Goal: Task Accomplishment & Management: Manage account settings

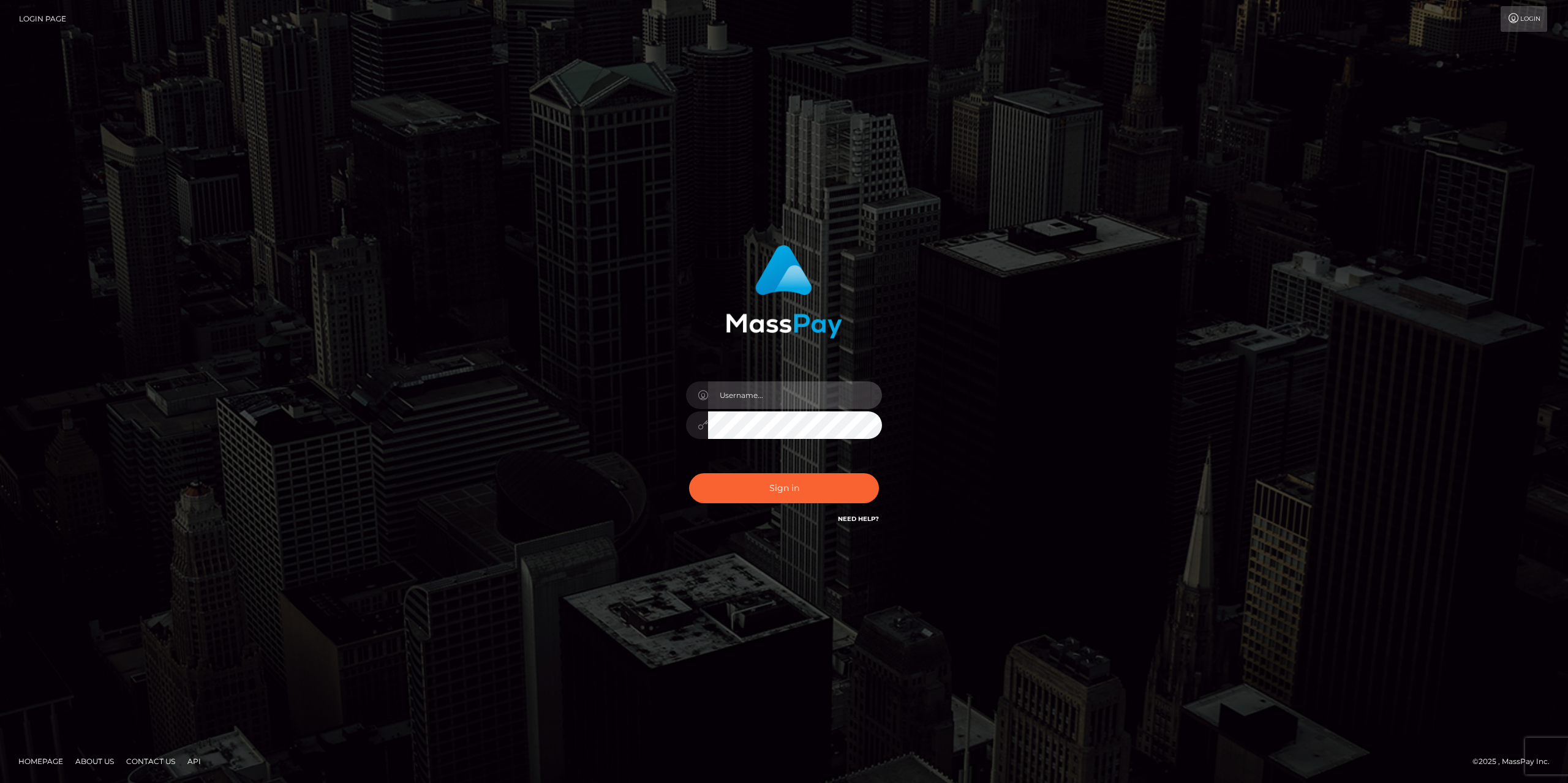
click at [796, 401] on input "text" at bounding box center [794, 395] width 174 height 27
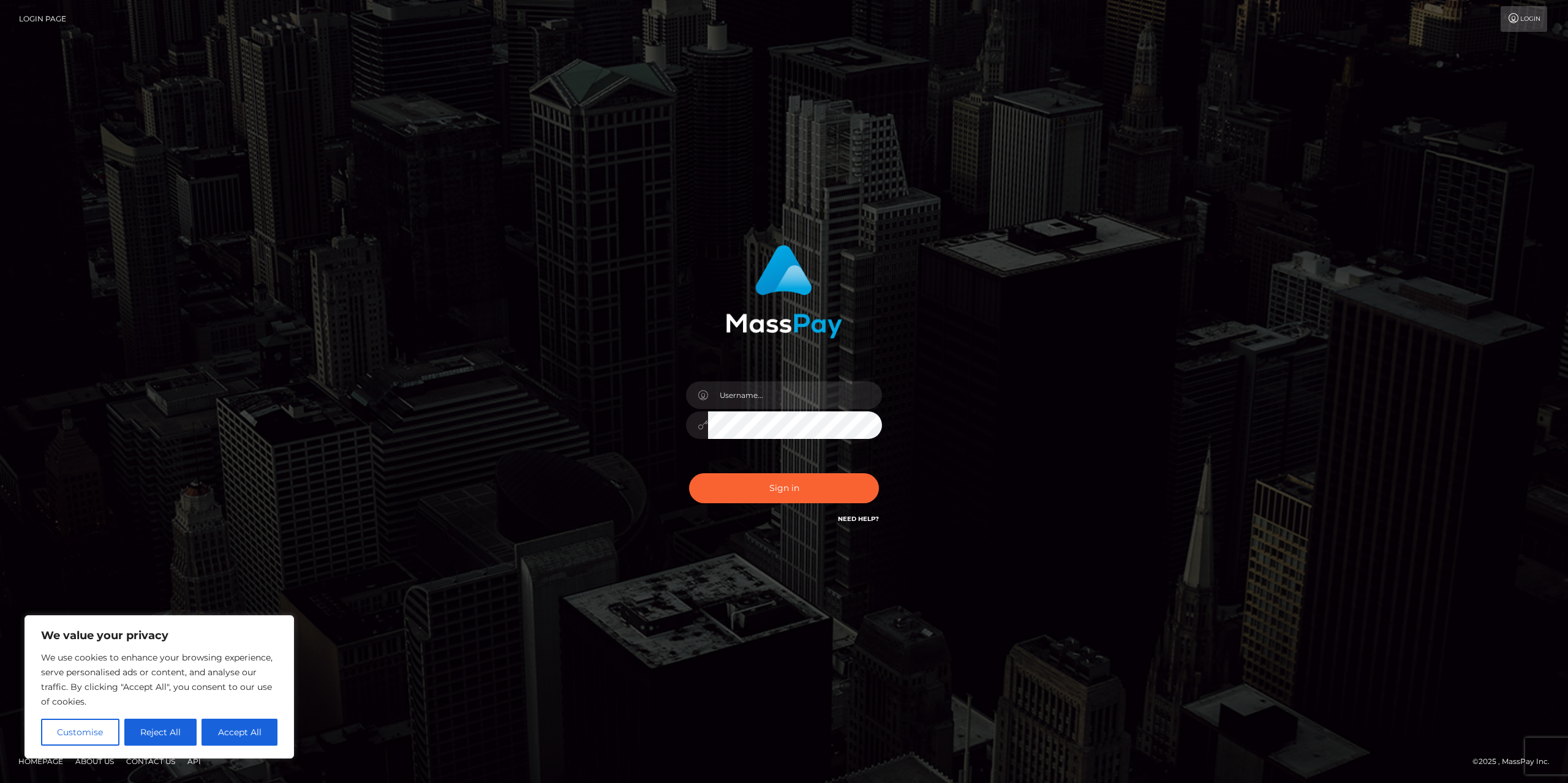
type input "[PERSON_NAME][EMAIL_ADDRESS][DOMAIN_NAME]"
click at [782, 492] on button "Sign in" at bounding box center [784, 488] width 190 height 30
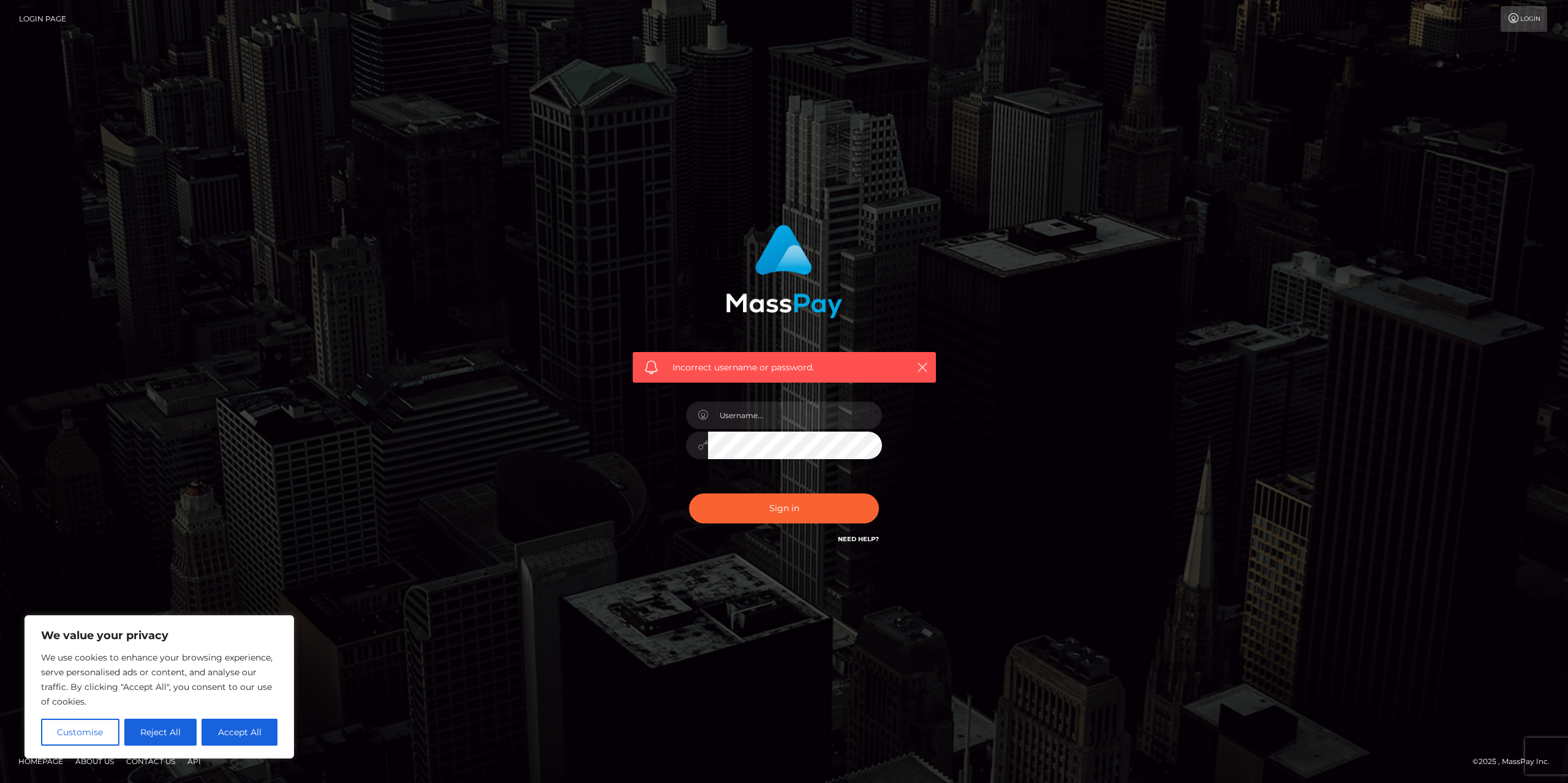
type input "[PERSON_NAME][EMAIL_ADDRESS][DOMAIN_NAME]"
click at [796, 512] on button "Sign in" at bounding box center [784, 508] width 190 height 30
click at [868, 542] on link "Need Help?" at bounding box center [858, 539] width 41 height 8
click at [867, 539] on link "Need Help?" at bounding box center [858, 539] width 41 height 8
click at [818, 421] on input "text" at bounding box center [794, 415] width 174 height 27
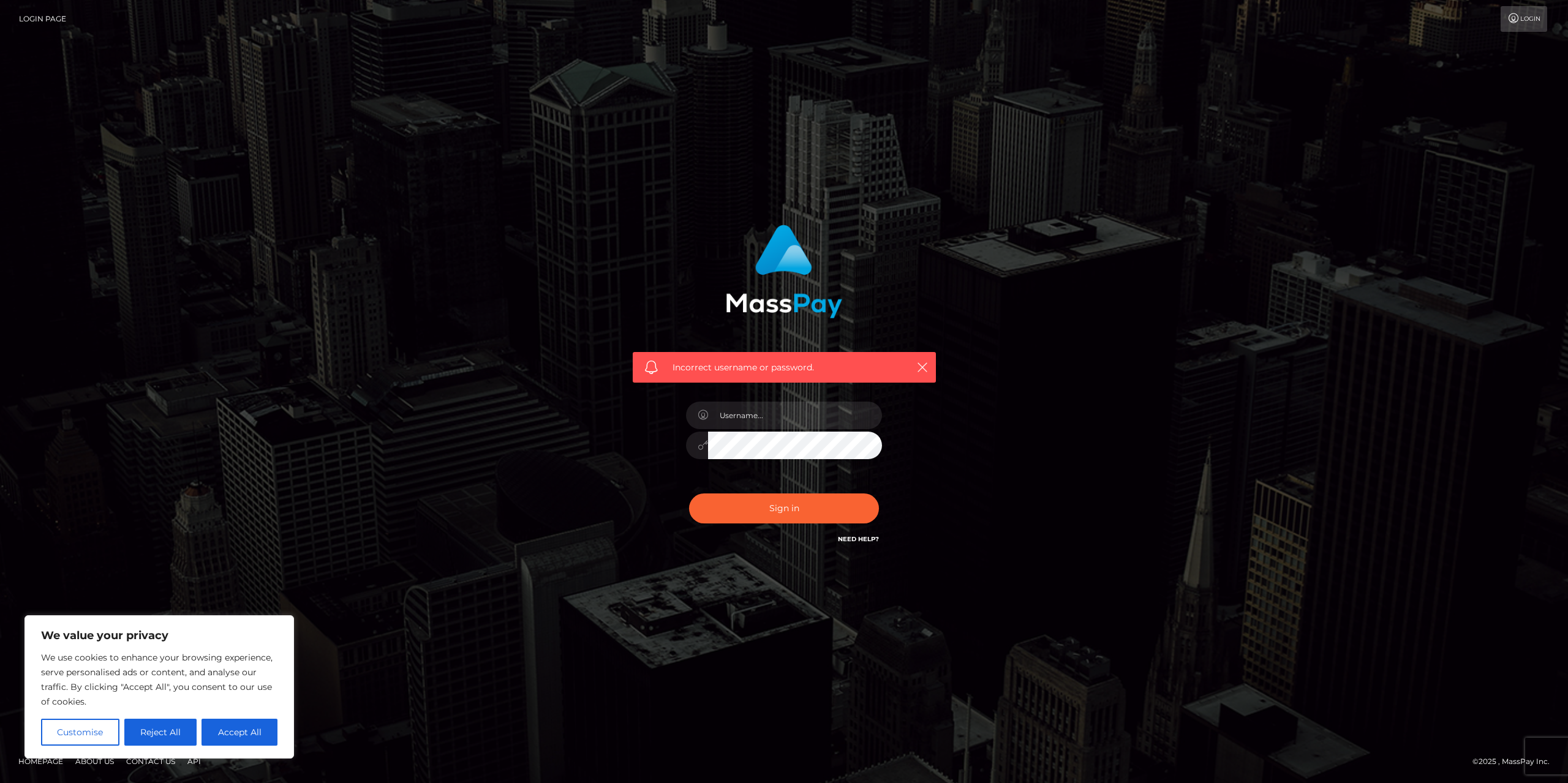
click at [737, 399] on div at bounding box center [783, 439] width 214 height 93
click at [853, 538] on link "Need Help?" at bounding box center [858, 539] width 41 height 8
click at [224, 731] on button "Accept All" at bounding box center [240, 732] width 76 height 27
checkbox input "true"
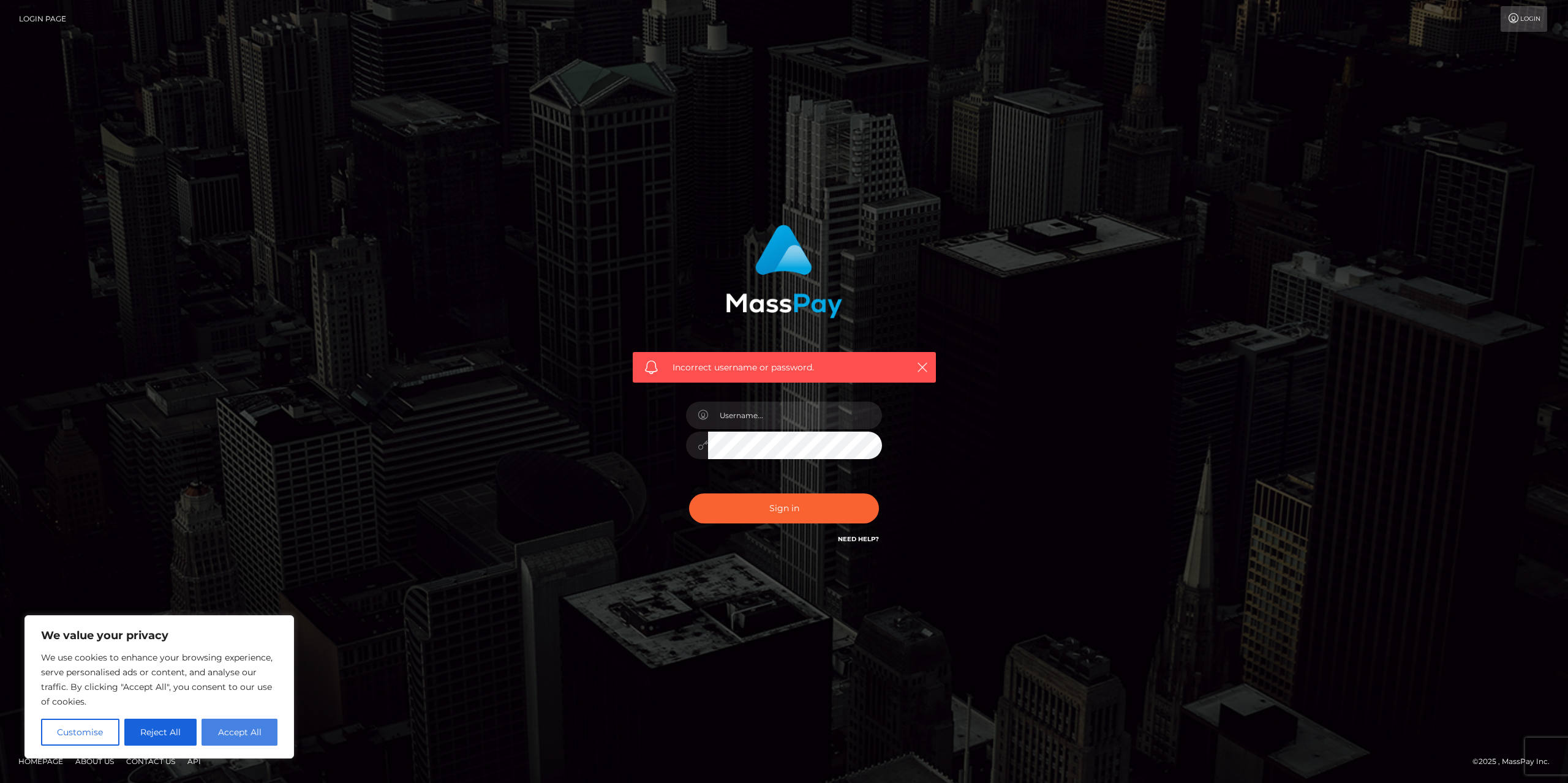
checkbox input "true"
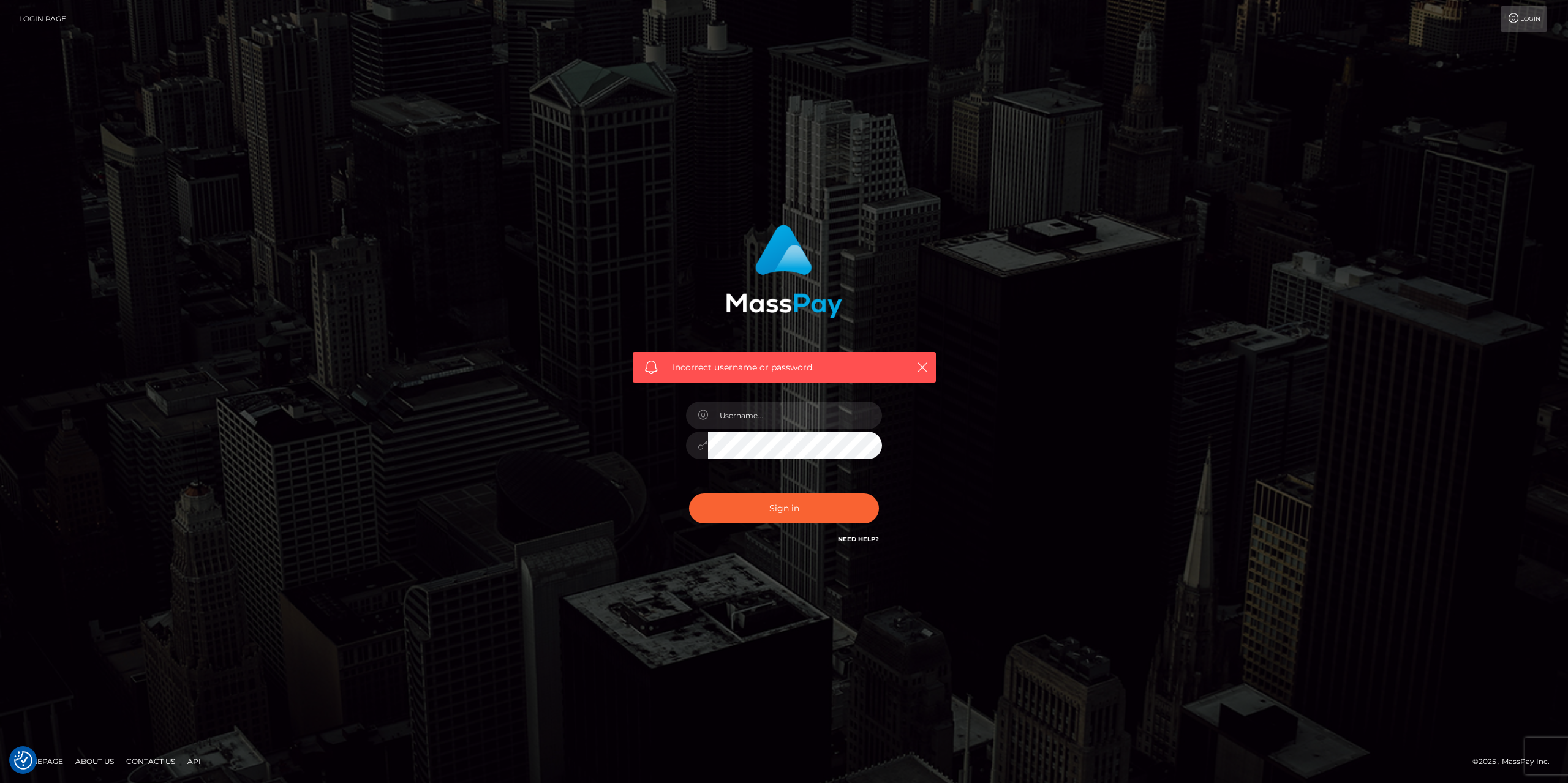
click at [856, 537] on link "Need Help?" at bounding box center [858, 539] width 41 height 8
click at [926, 369] on icon "button" at bounding box center [923, 367] width 12 height 12
click at [926, 363] on icon "button" at bounding box center [923, 367] width 12 height 12
click at [1524, 19] on link "Login" at bounding box center [1524, 19] width 47 height 26
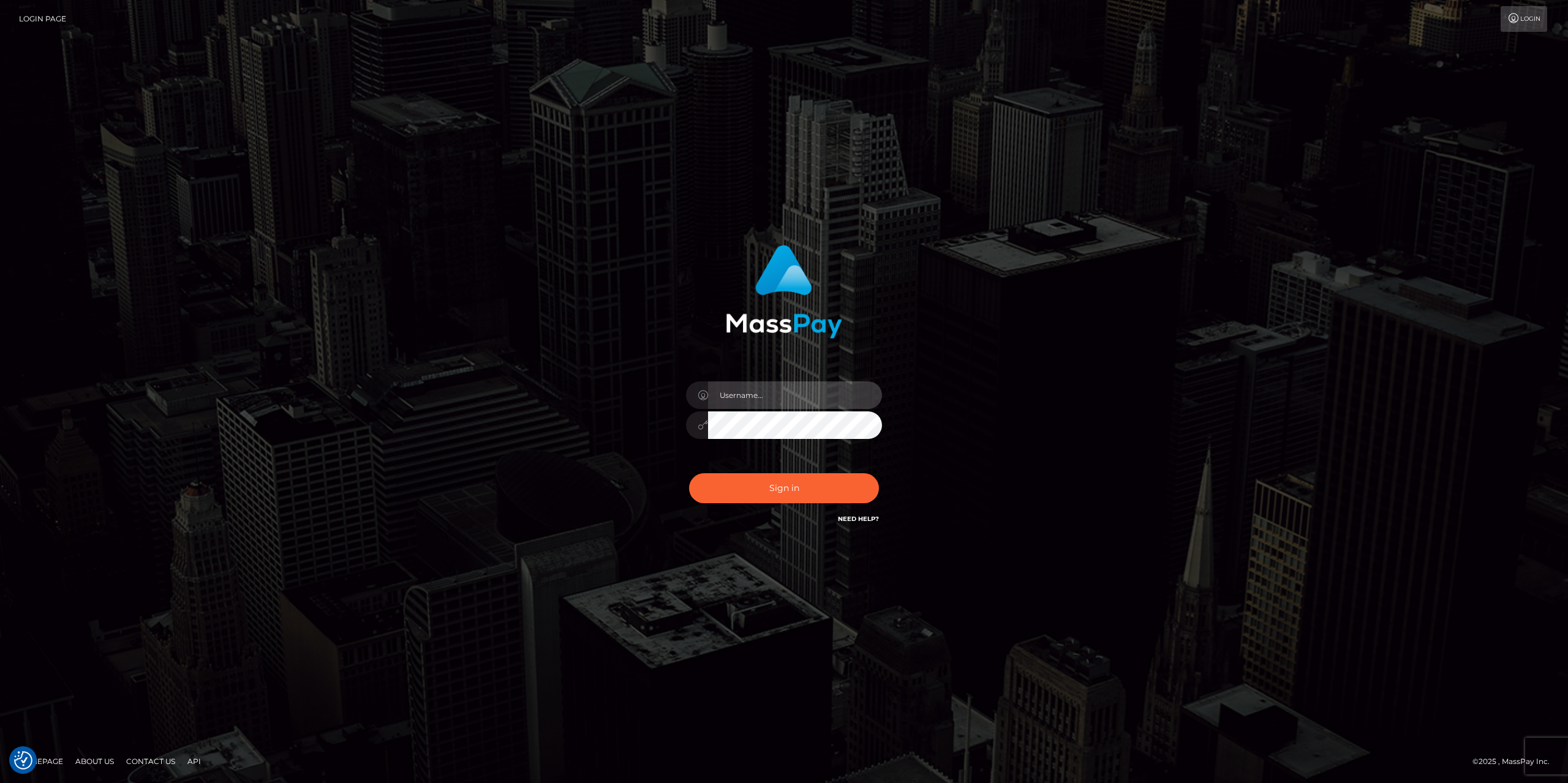
click at [767, 398] on input "text" at bounding box center [794, 395] width 174 height 27
drag, startPoint x: 740, startPoint y: 395, endPoint x: 705, endPoint y: 392, distance: 35.1
click at [705, 392] on div "[PERSON_NAME][EMAIL_ADDRESS][DOMAIN_NAME]" at bounding box center [784, 393] width 196 height 24
drag, startPoint x: 775, startPoint y: 398, endPoint x: 831, endPoint y: 400, distance: 56.0
click at [831, 400] on input "alexandrasnow.com" at bounding box center [794, 395] width 174 height 27
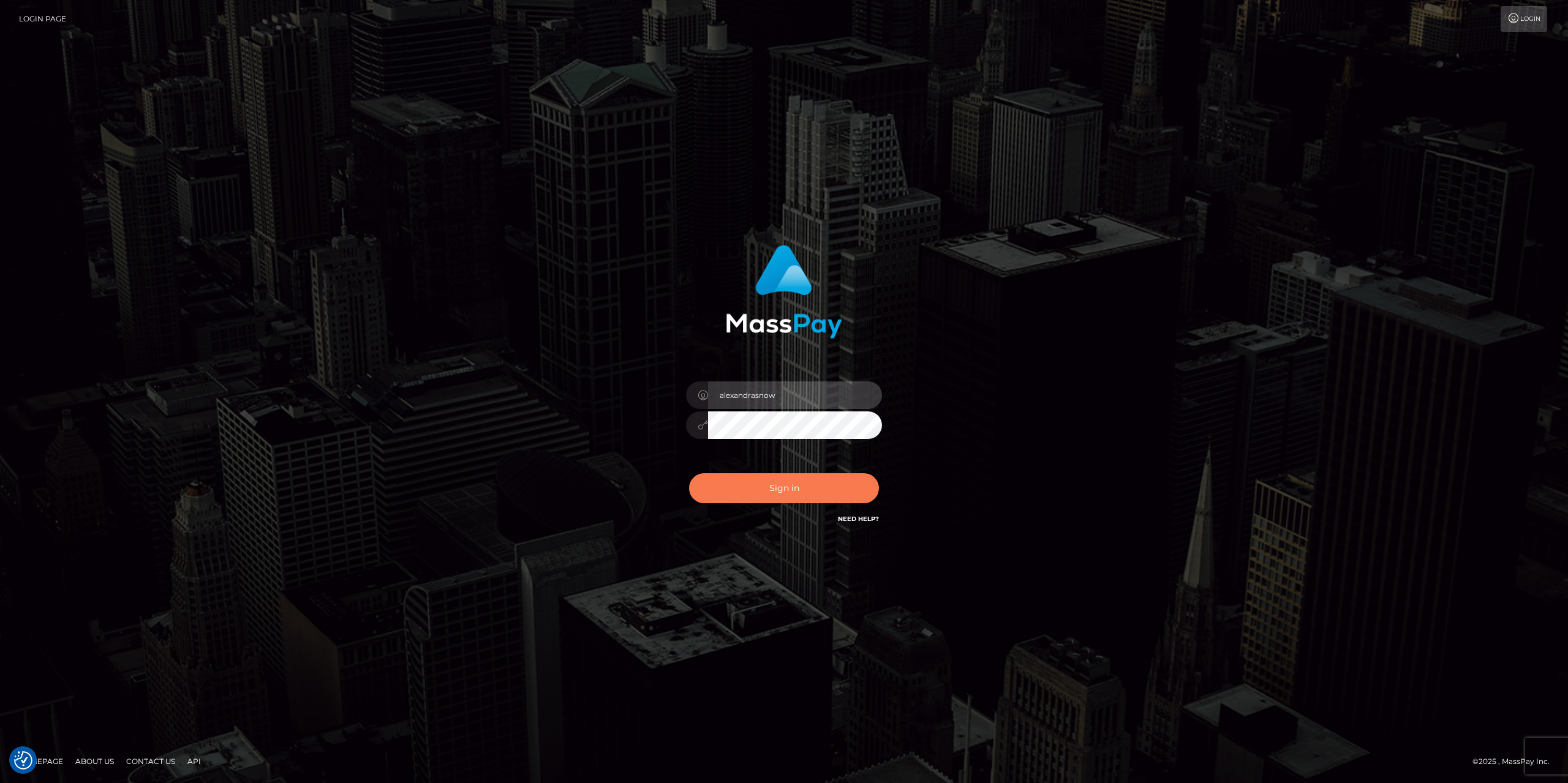
type input "alexandrasnow"
click at [717, 494] on button "Sign in" at bounding box center [784, 488] width 190 height 30
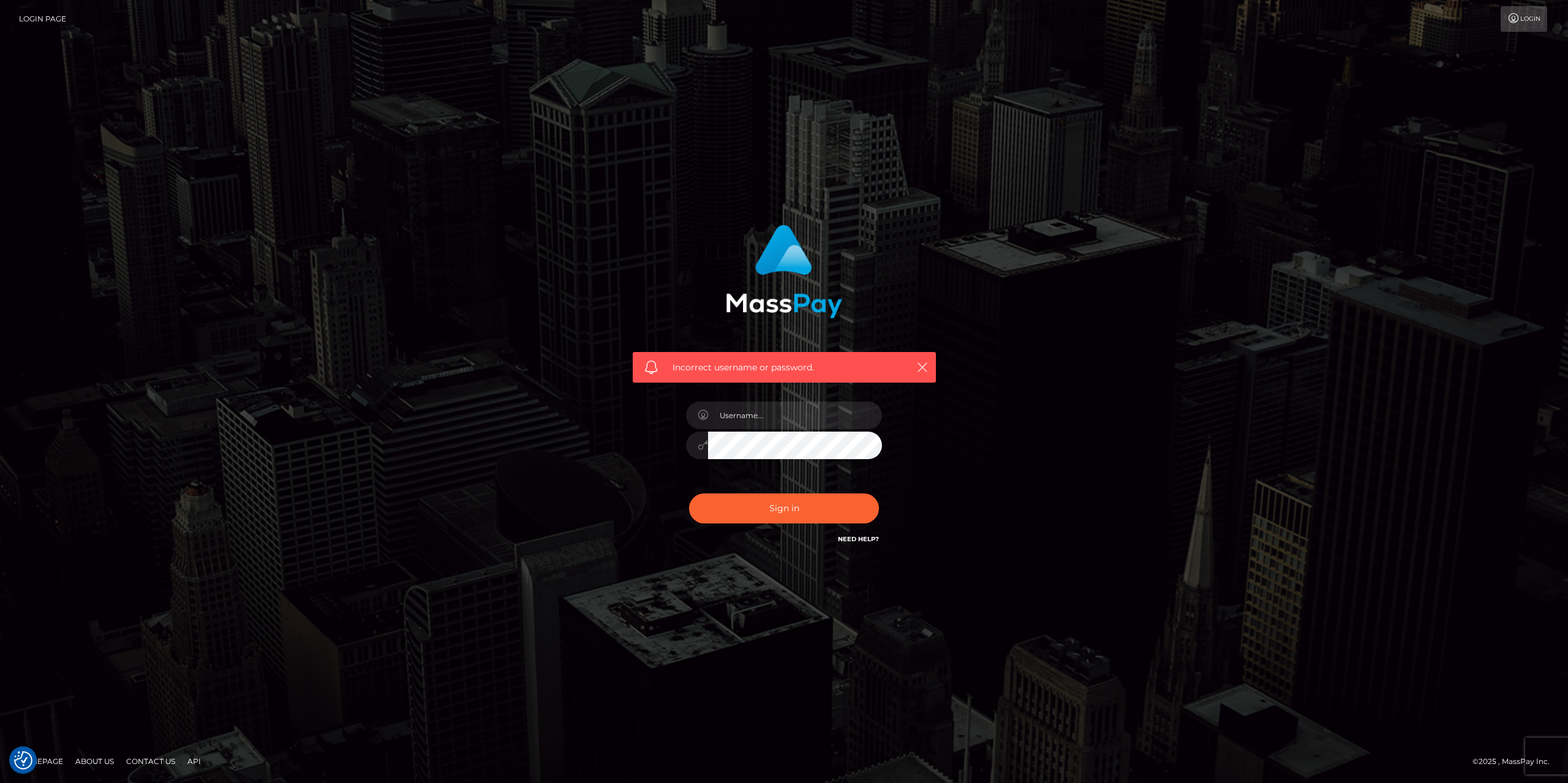
click at [867, 532] on div "Sign in Need Help?" at bounding box center [783, 514] width 214 height 54
click at [868, 544] on div "Need Help?" at bounding box center [858, 541] width 41 height 16
click at [871, 538] on link "Need Help?" at bounding box center [858, 539] width 41 height 8
type input "[PERSON_NAME][EMAIL_ADDRESS][DOMAIN_NAME]"
